Goal: Transaction & Acquisition: Book appointment/travel/reservation

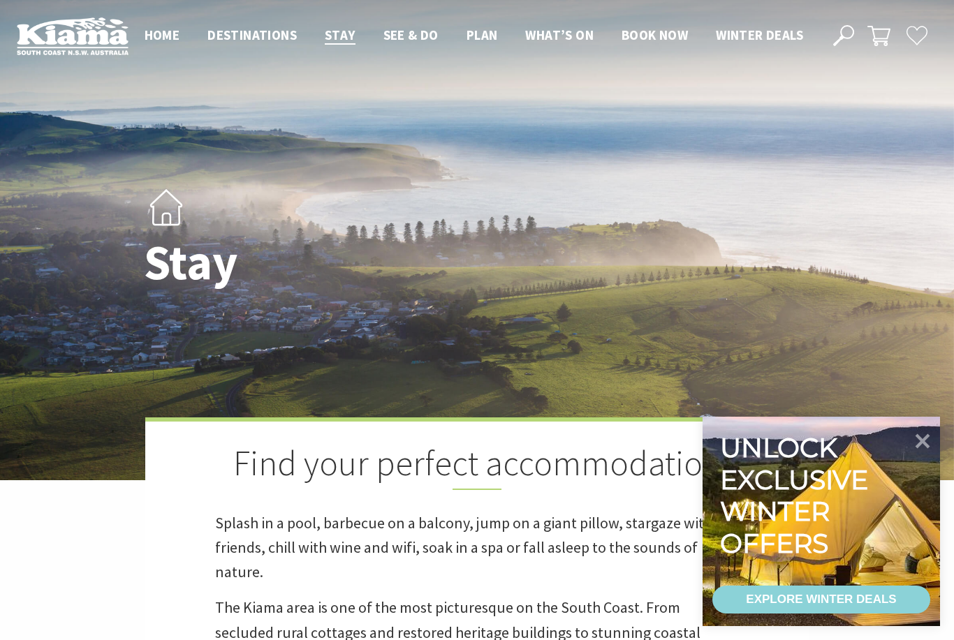
click at [918, 455] on icon at bounding box center [922, 441] width 29 height 29
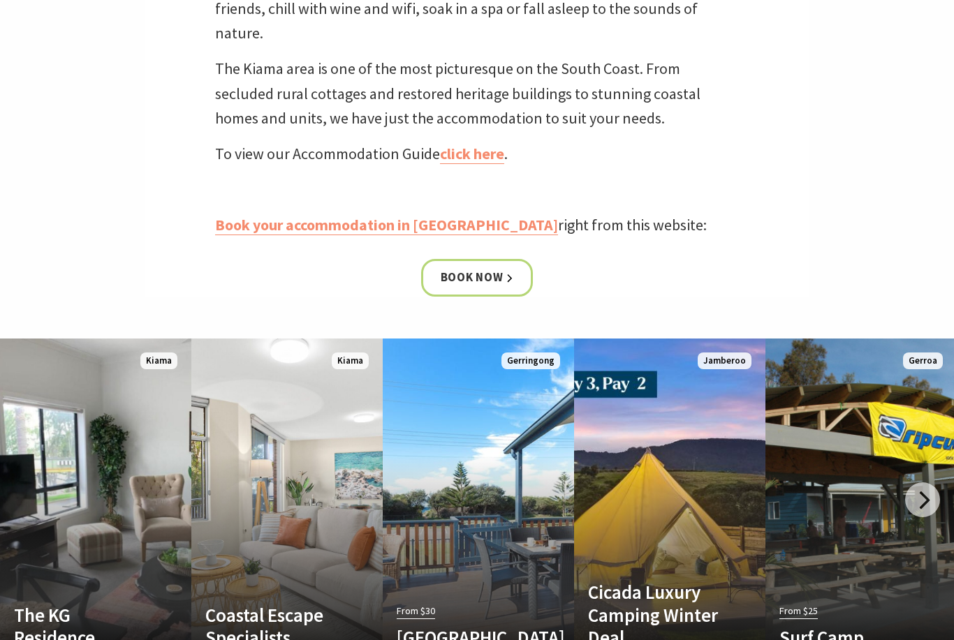
scroll to position [539, 0]
click at [392, 235] on link "Book your accommodation in [GEOGRAPHIC_DATA]" at bounding box center [386, 225] width 343 height 20
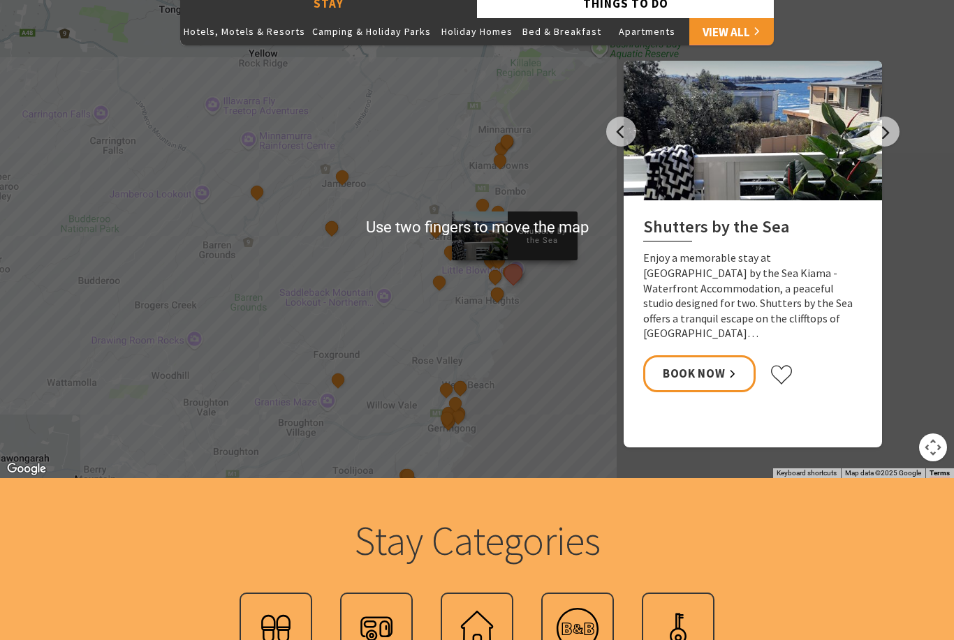
scroll to position [1226, 0]
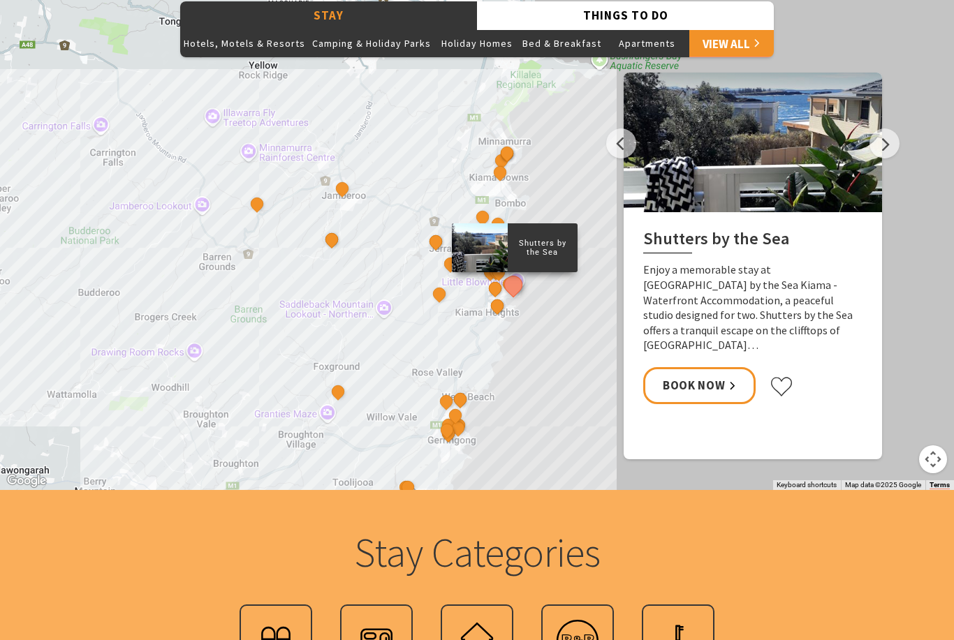
click at [501, 181] on button "See detail about Casa Mar Azul" at bounding box center [500, 172] width 18 height 18
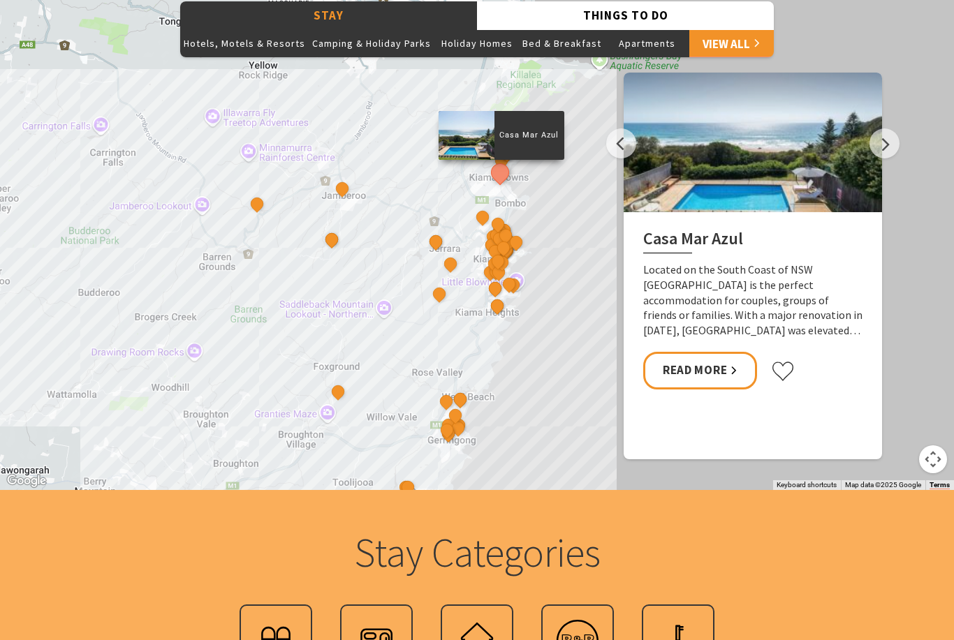
click at [701, 389] on link "Read More" at bounding box center [700, 370] width 114 height 37
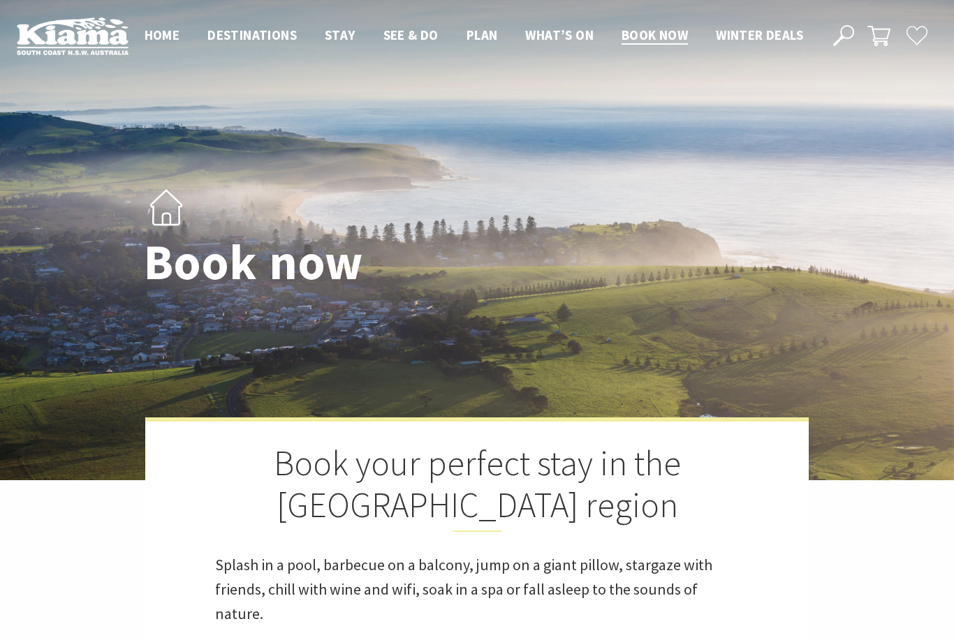
select select "3"
select select "2"
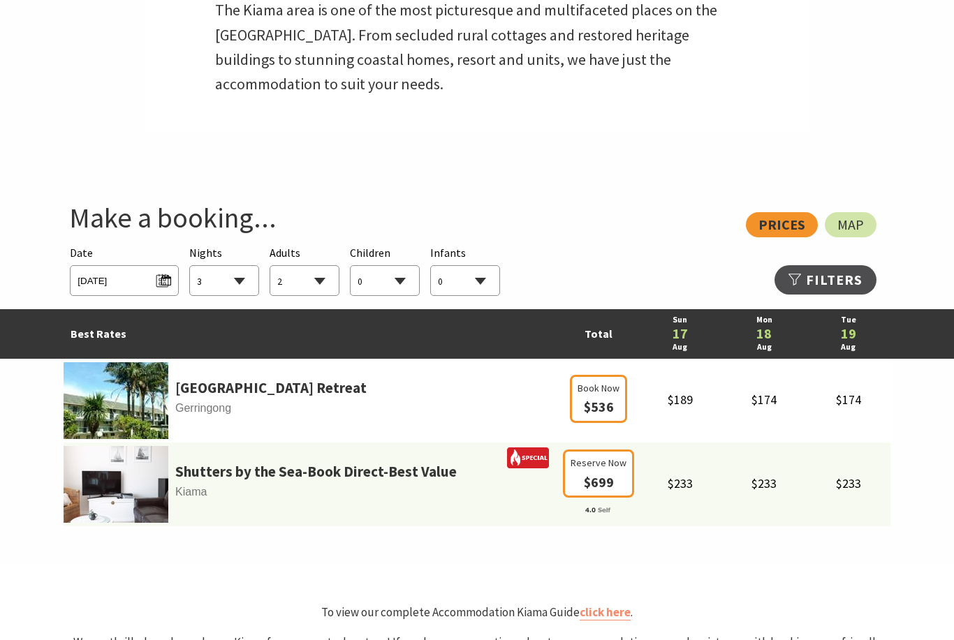
scroll to position [640, 0]
click at [109, 288] on span "[DATE]" at bounding box center [124, 279] width 93 height 19
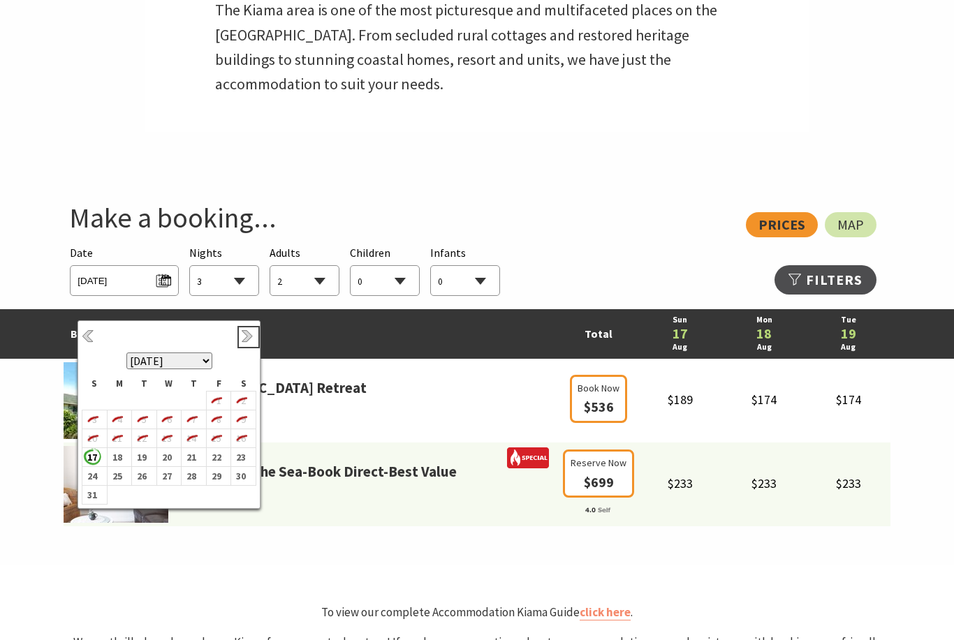
click at [254, 340] on link "Next" at bounding box center [248, 337] width 15 height 15
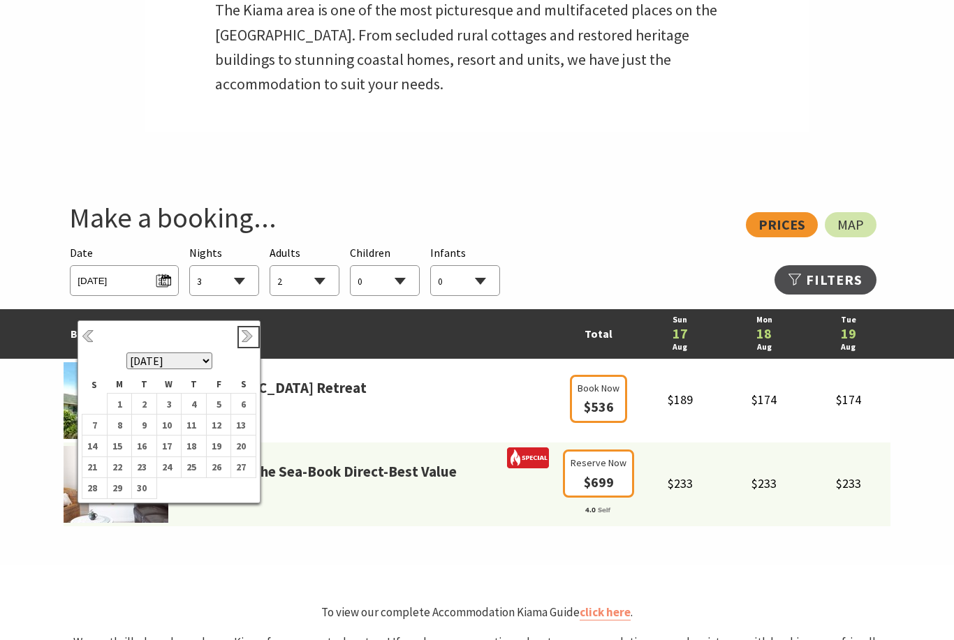
click at [253, 341] on link "Next" at bounding box center [248, 337] width 15 height 15
click at [254, 341] on link "Next" at bounding box center [248, 337] width 15 height 15
click at [251, 341] on link "Next" at bounding box center [248, 337] width 15 height 15
click at [249, 344] on link "Next" at bounding box center [248, 337] width 15 height 15
click at [250, 411] on td "3" at bounding box center [243, 403] width 25 height 21
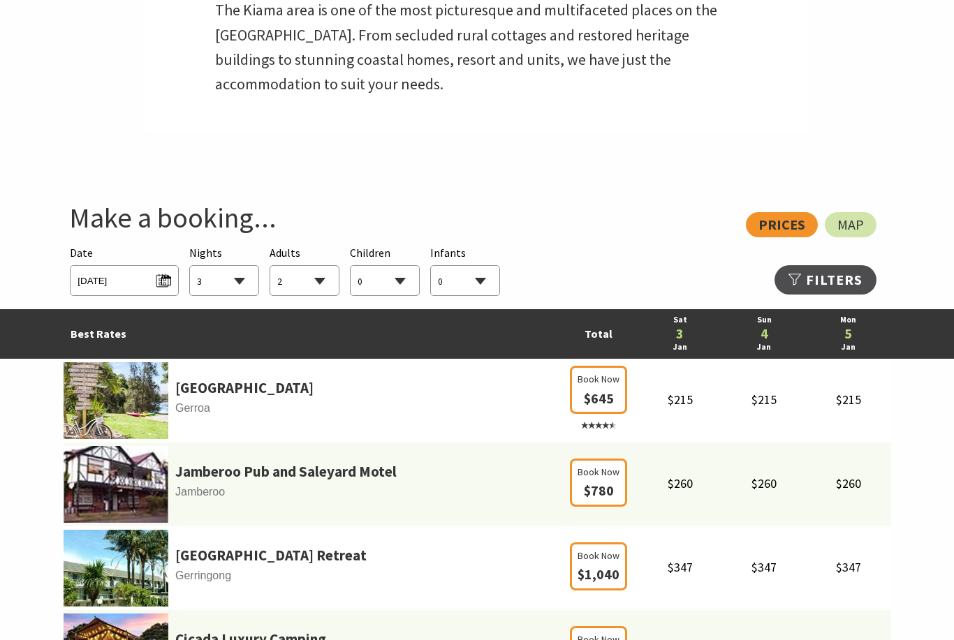
click at [242, 297] on select "1 2 3 4 5 6 7 8 9 10 11 12 13 14 15 16 17 18 19 20 21 22 23 24 25 26 27 28 29 30" at bounding box center [224, 281] width 68 height 31
select select "7"
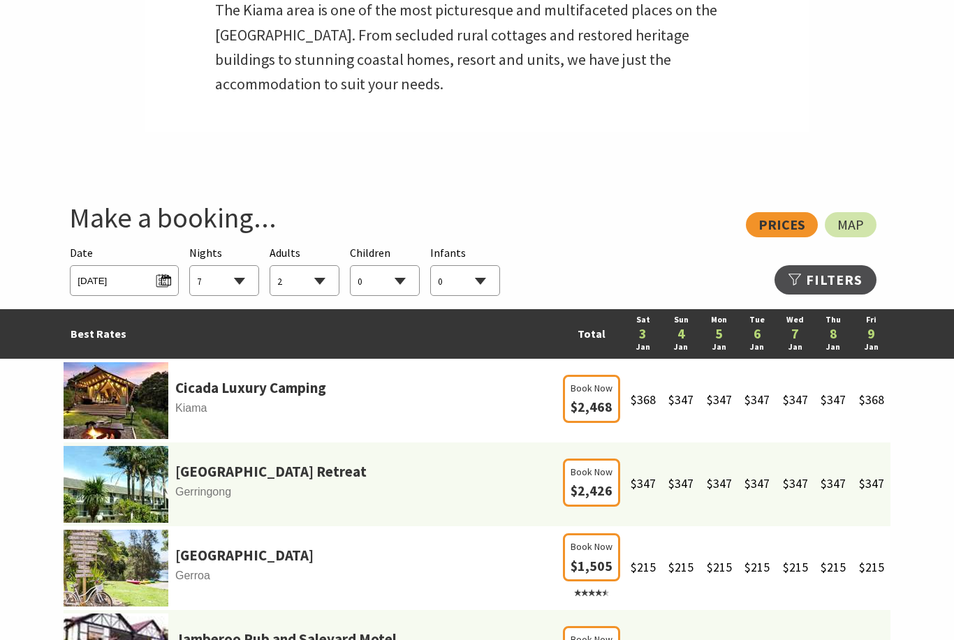
click at [328, 297] on select "0 1 2 3 4 5 6 7 8 9 10 11 12 13 14 15 16 17 18 19 20 21 22 23 24 25 26 27 28 29…" at bounding box center [304, 281] width 68 height 31
select select "5"
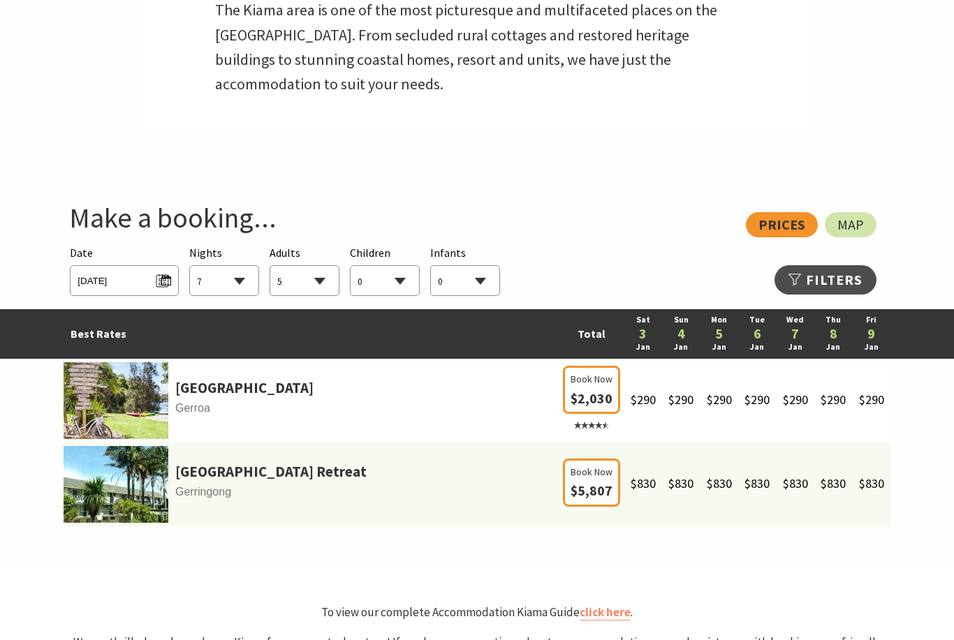
click at [404, 297] on select "0 1 2 3 4 5 6 7 8 9 10 11 12 13 14 15 16 17 18 19 20 21 22 23 24 25 26 27 28 29…" at bounding box center [385, 281] width 68 height 31
select select "3"
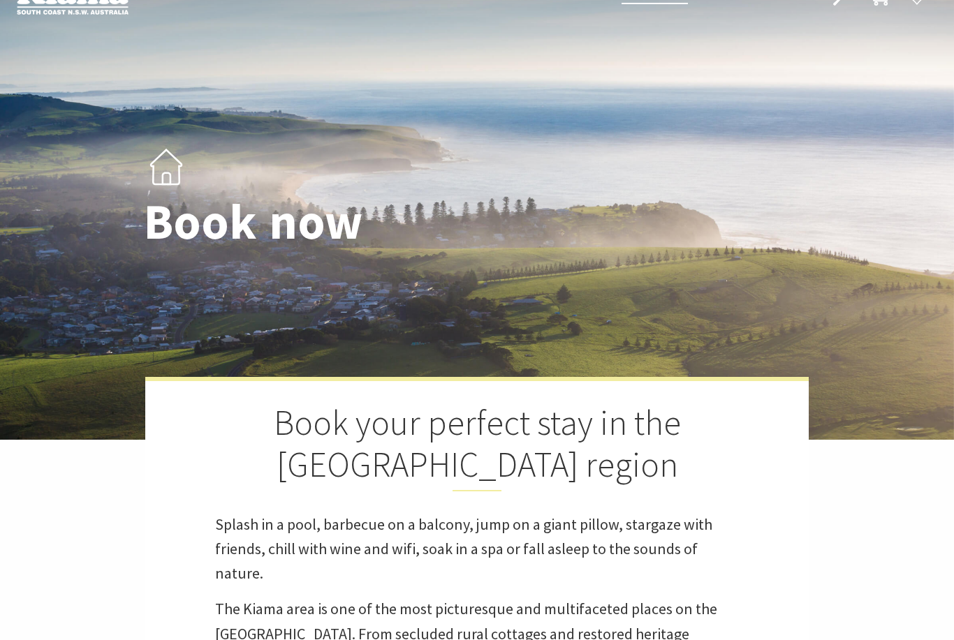
scroll to position [0, 0]
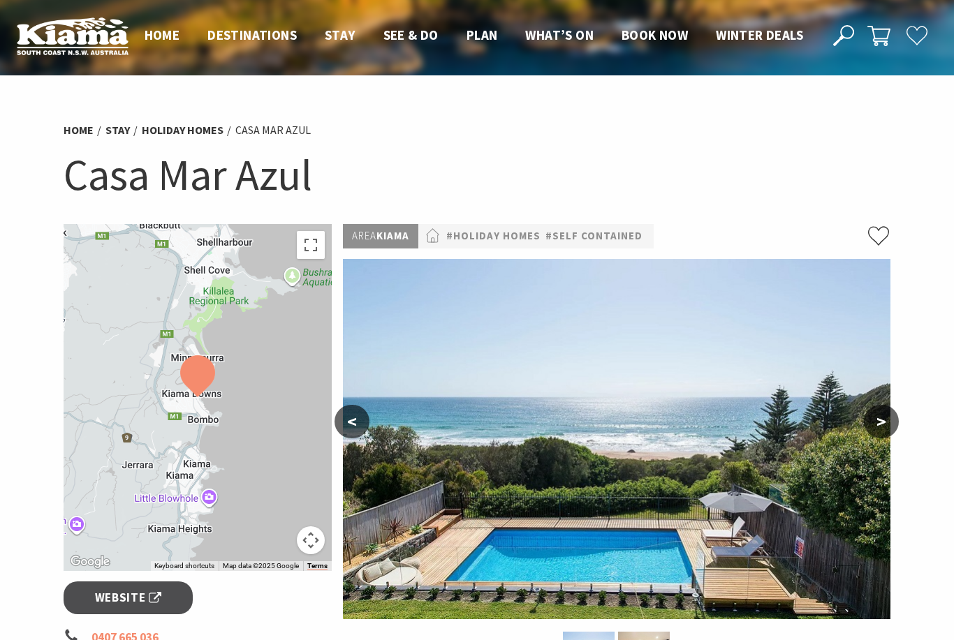
click at [882, 418] on button ">" at bounding box center [881, 422] width 35 height 34
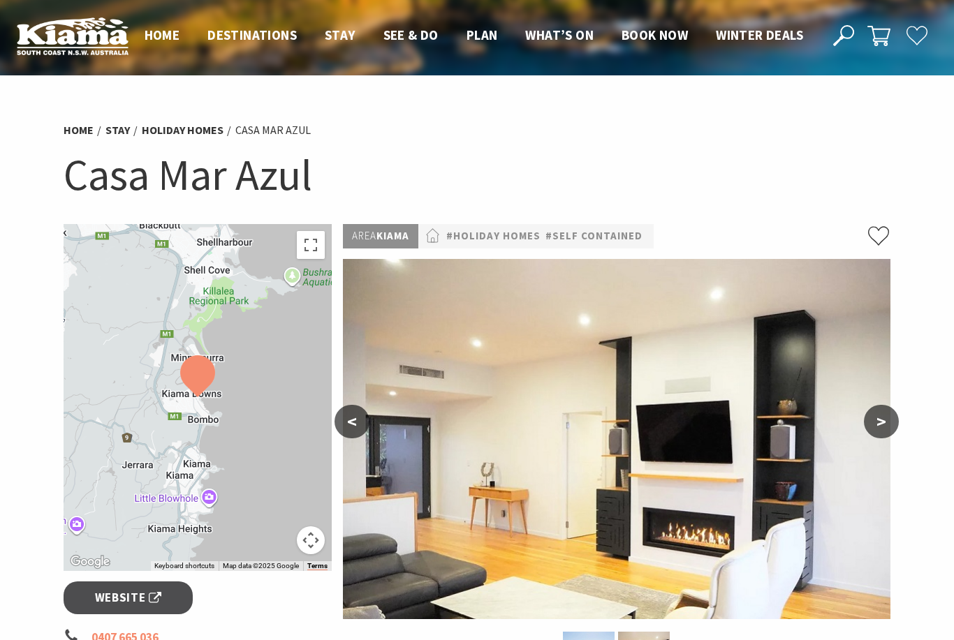
click at [878, 420] on button ">" at bounding box center [881, 422] width 35 height 34
click at [880, 423] on button ">" at bounding box center [881, 422] width 35 height 34
click at [876, 436] on button ">" at bounding box center [881, 422] width 35 height 34
click at [883, 422] on button ">" at bounding box center [881, 422] width 35 height 34
